Goal: Information Seeking & Learning: Learn about a topic

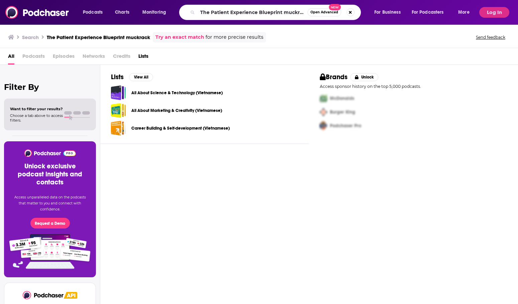
click at [207, 11] on input "The Patient Experience Blueprint muckrack" at bounding box center [252, 12] width 110 height 11
type input "T"
click at [491, 7] on button "Log In" at bounding box center [494, 12] width 30 height 11
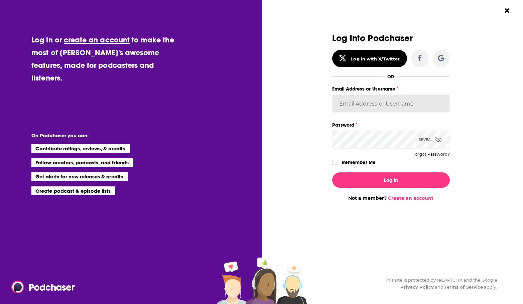
type input "AlkaNara"
click at [390, 107] on input "AlkaNara" at bounding box center [391, 104] width 118 height 18
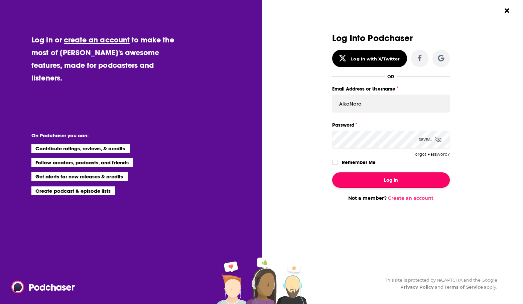
click at [363, 179] on button "Log In" at bounding box center [391, 179] width 118 height 15
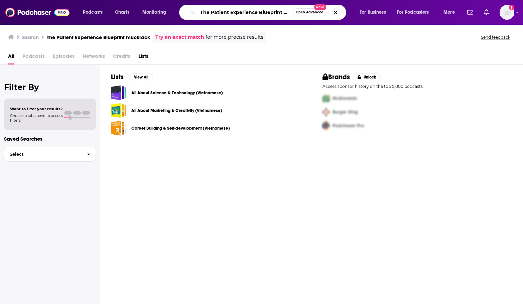
click at [233, 12] on input "The Patient Experience Blueprint muckrack" at bounding box center [244, 12] width 95 height 11
paste input "ODAY with [PERSON_NAME] and Friends"
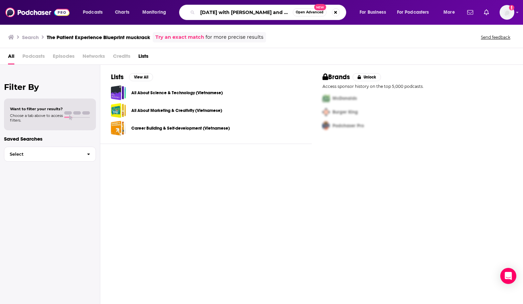
type input "[DATE] with [PERSON_NAME] and Friends"
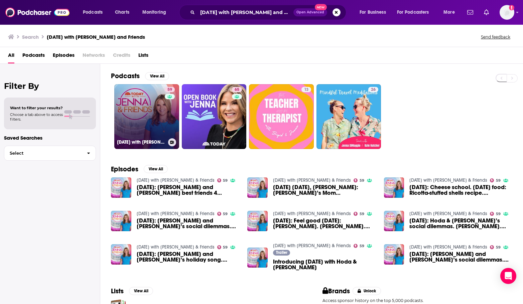
click at [158, 116] on link "59 [DATE] with [PERSON_NAME] & Friends" at bounding box center [146, 116] width 65 height 65
